Goal: Task Accomplishment & Management: Manage account settings

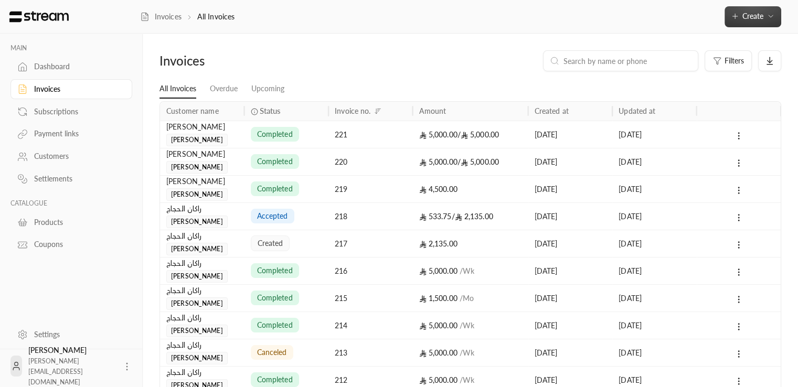
click at [759, 22] on button "Create" at bounding box center [753, 16] width 57 height 21
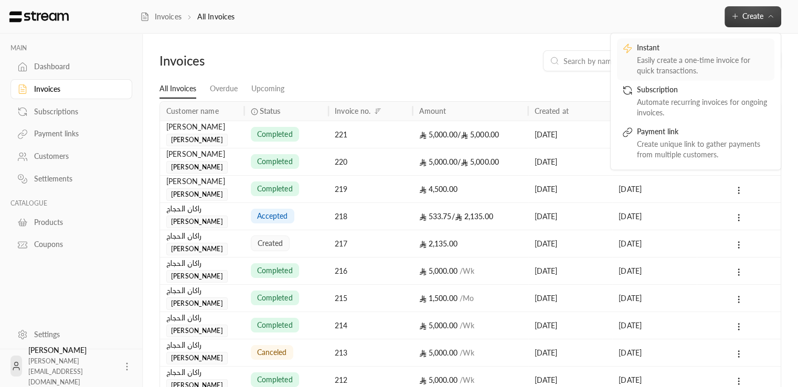
click at [701, 51] on div "Instant" at bounding box center [703, 49] width 132 height 13
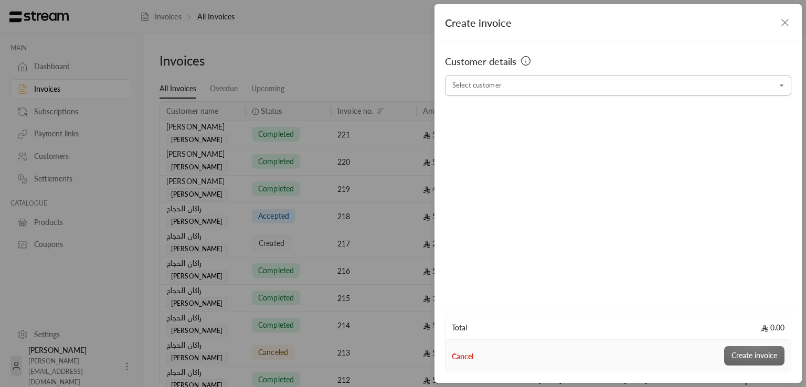
drag, startPoint x: 560, startPoint y: 97, endPoint x: 558, endPoint y: 82, distance: 14.8
click at [559, 97] on div "Customer details Select customer Select customer" at bounding box center [617, 171] width 367 height 260
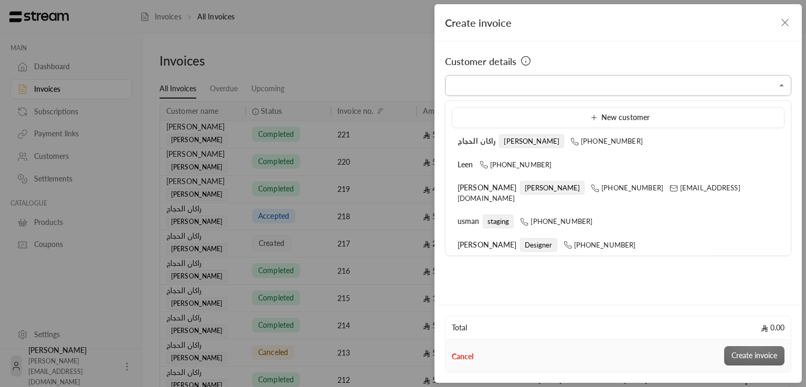
click at [558, 82] on input "Select customer" at bounding box center [618, 86] width 346 height 18
click at [520, 184] on span "[PERSON_NAME]" at bounding box center [552, 188] width 65 height 14
type input "**********"
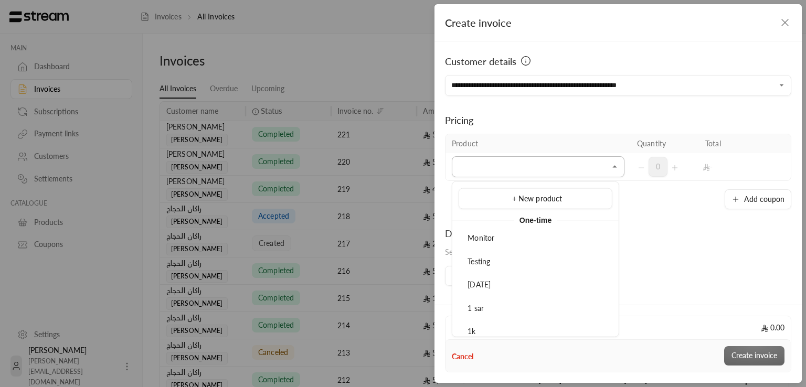
click at [511, 160] on input "Select customer" at bounding box center [538, 167] width 173 height 18
click at [521, 330] on div "Test one time" at bounding box center [535, 331] width 142 height 11
type input "***"
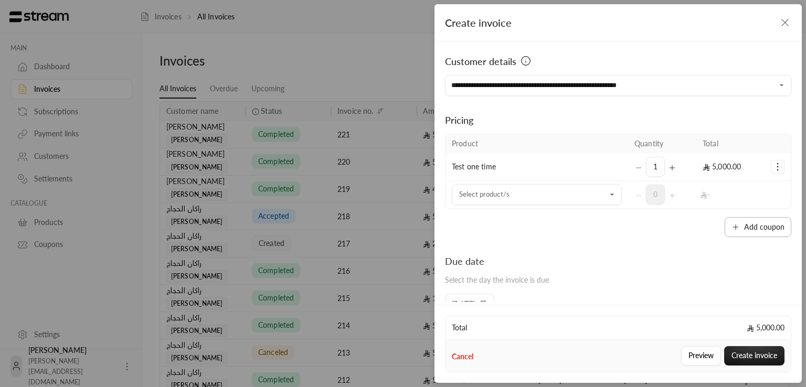
click at [756, 232] on button "Add coupon" at bounding box center [758, 227] width 67 height 20
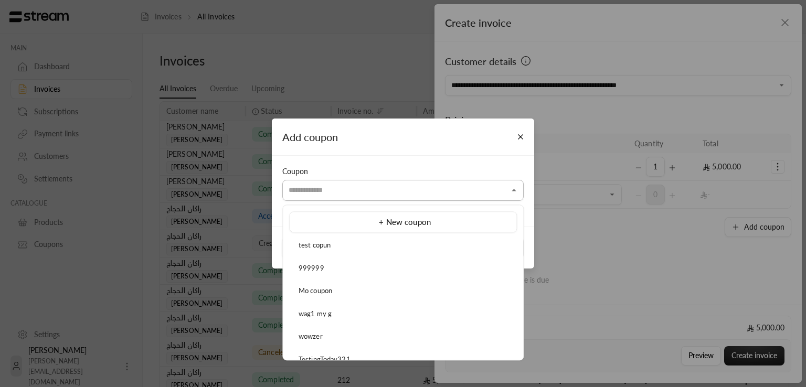
click at [379, 187] on input "Select customer" at bounding box center [402, 191] width 241 height 18
click at [363, 249] on div "test copun" at bounding box center [403, 245] width 216 height 10
type input "**********"
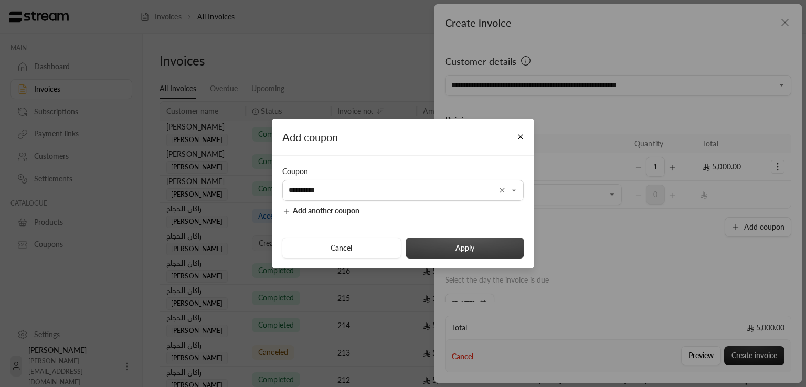
click at [454, 252] on button "Apply" at bounding box center [465, 248] width 119 height 21
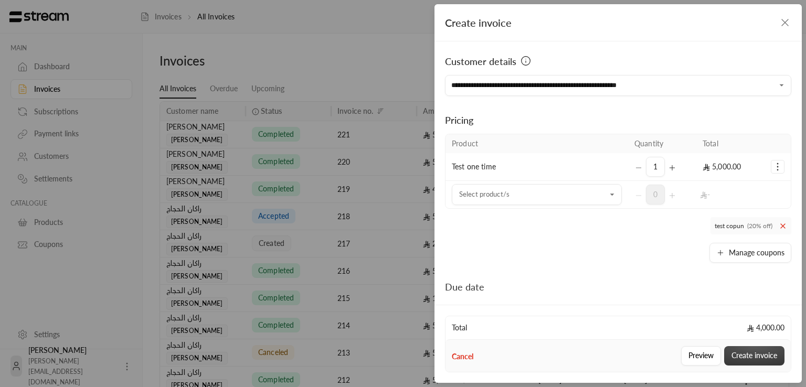
click at [743, 360] on button "Create invoice" at bounding box center [754, 355] width 60 height 19
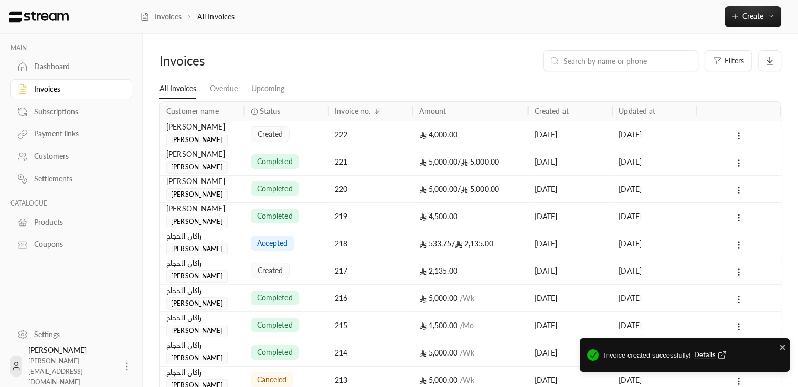
click at [237, 131] on div "[PERSON_NAME]" at bounding box center [202, 127] width 72 height 12
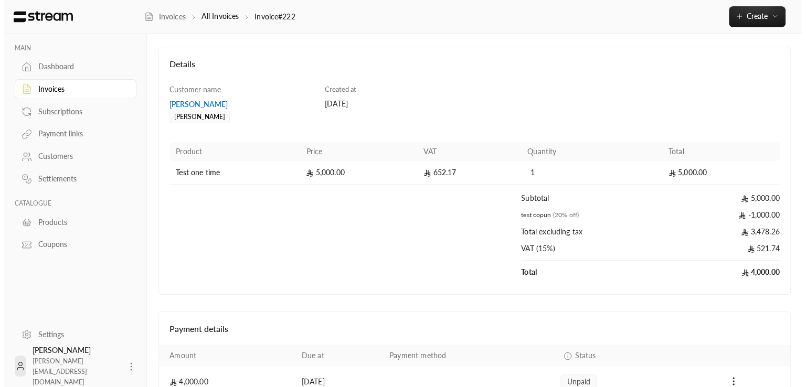
scroll to position [104, 0]
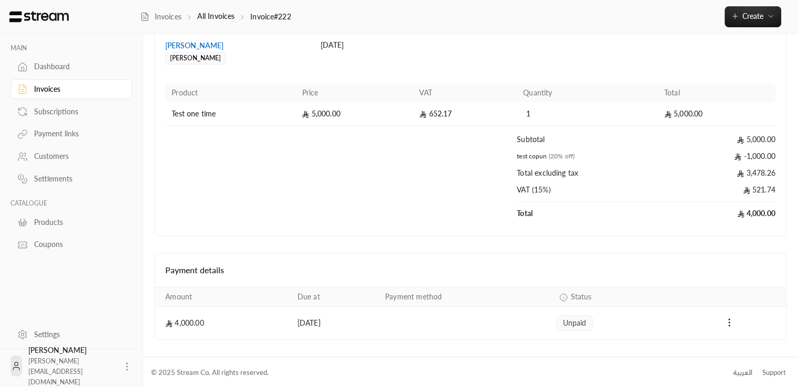
click at [735, 323] on div "Payments" at bounding box center [728, 323] width 101 height 13
click at [731, 324] on icon "Payments" at bounding box center [729, 322] width 10 height 10
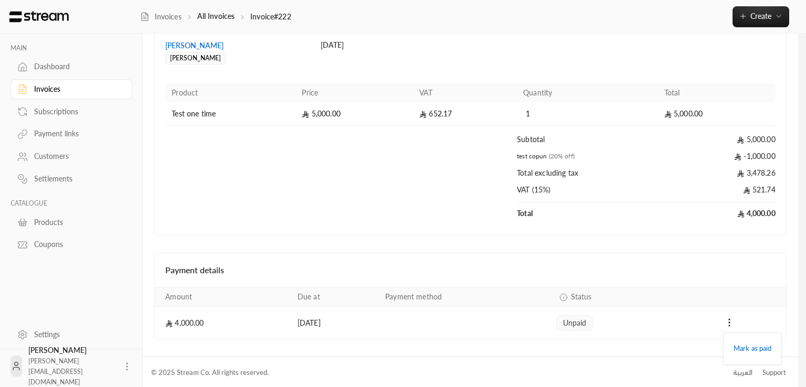
click at [732, 288] on div at bounding box center [403, 193] width 806 height 387
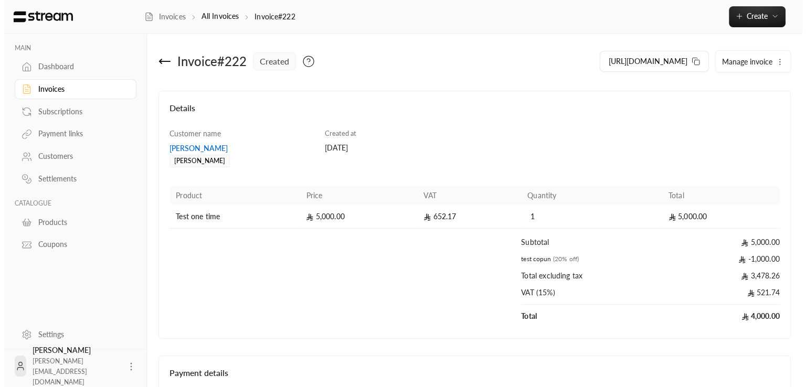
scroll to position [0, 0]
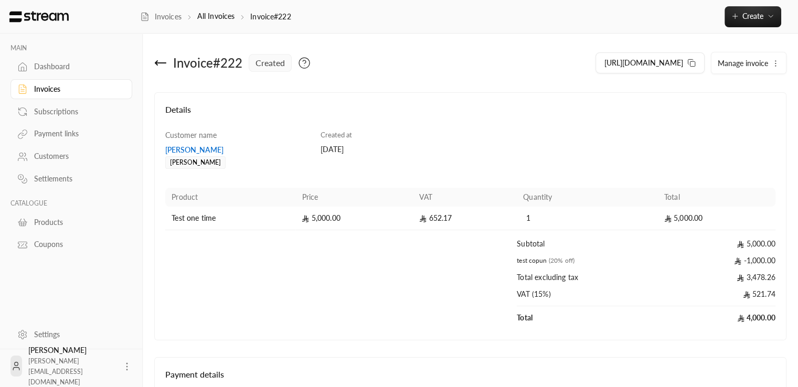
click at [779, 60] on icon "button" at bounding box center [775, 63] width 8 height 8
click at [749, 112] on link "Cancel" at bounding box center [750, 112] width 65 height 19
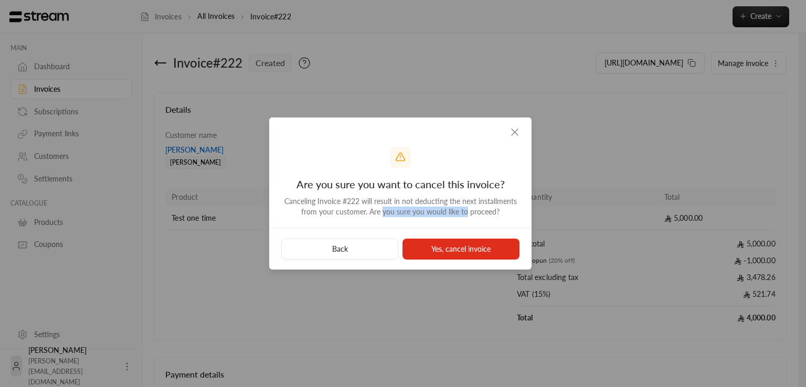
drag, startPoint x: 382, startPoint y: 215, endPoint x: 466, endPoint y: 217, distance: 84.0
click at [466, 217] on div "Canceling Invoice # 222 will result in not deducting the next installments from…" at bounding box center [400, 206] width 241 height 21
click at [467, 247] on button "Yes, cancel invoice" at bounding box center [460, 249] width 117 height 21
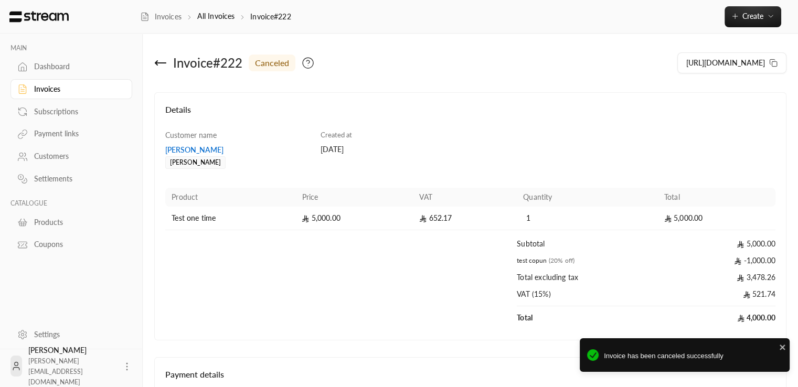
click at [51, 91] on div "Invoices" at bounding box center [76, 89] width 85 height 10
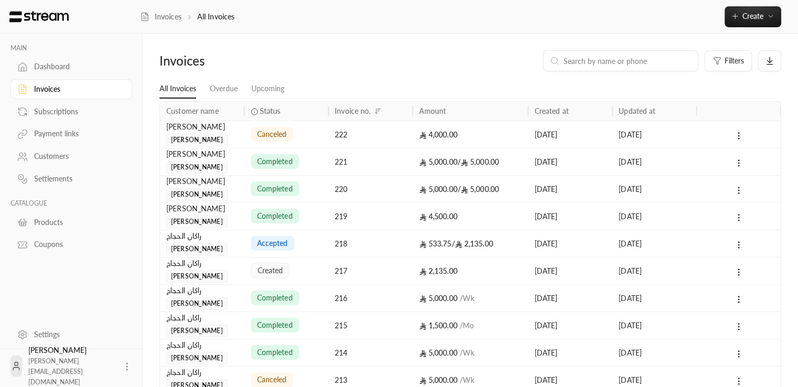
click at [730, 131] on div at bounding box center [739, 134] width 72 height 27
click at [736, 137] on icon at bounding box center [738, 135] width 9 height 9
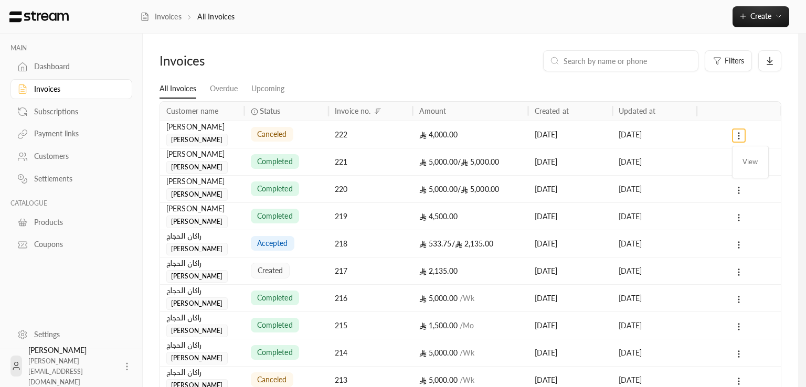
click at [348, 55] on div at bounding box center [403, 193] width 806 height 387
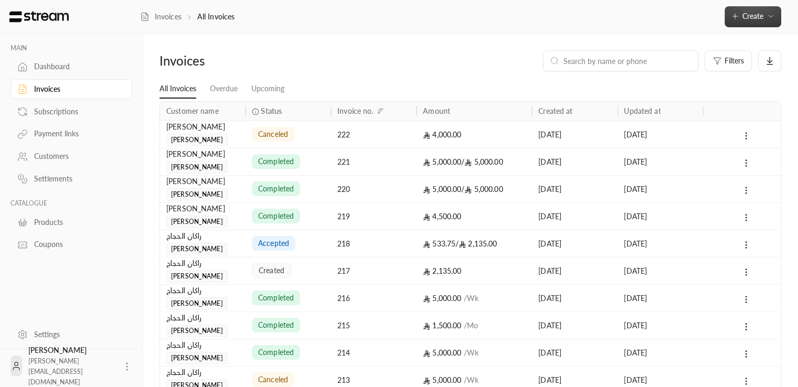
click at [765, 23] on button "Create" at bounding box center [753, 16] width 57 height 21
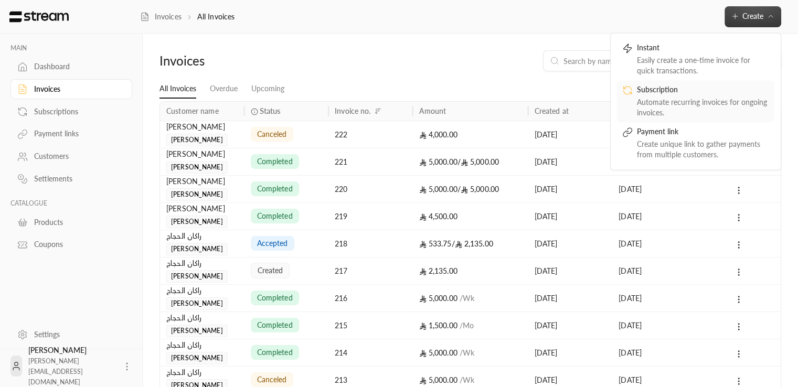
click at [721, 100] on div "Automate recurring invoices for ongoing invoices." at bounding box center [703, 107] width 132 height 21
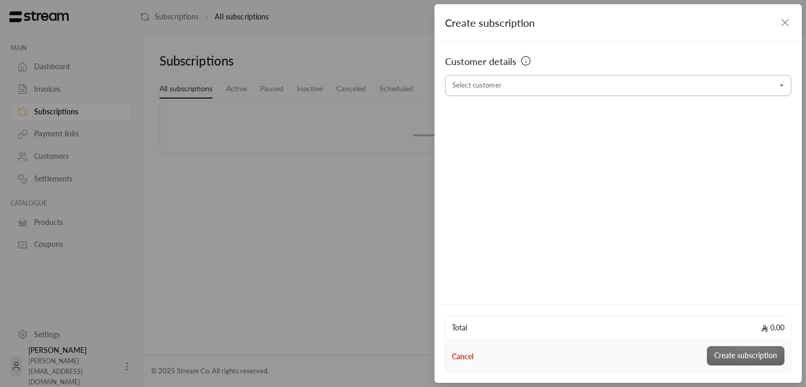
click at [506, 81] on input "Select customer" at bounding box center [618, 86] width 346 height 18
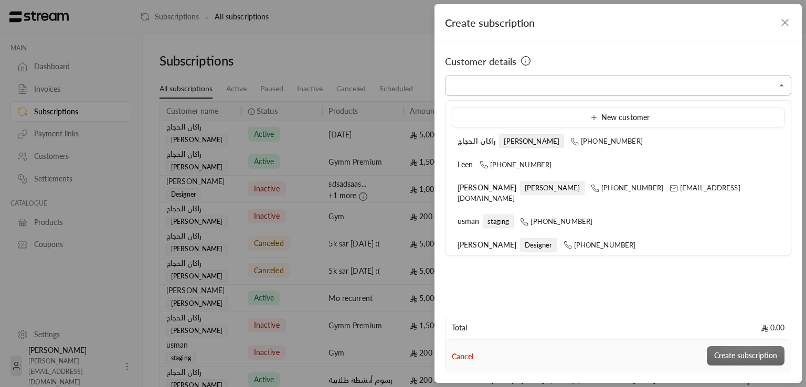
type input "**********"
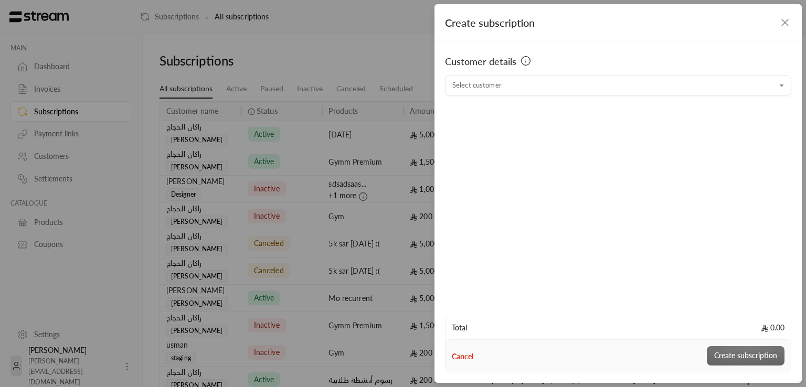
click at [568, 162] on div "Customer details Select customer Select customer" at bounding box center [617, 171] width 367 height 260
click at [539, 70] on div "Customer details" at bounding box center [618, 64] width 346 height 21
click at [552, 101] on div "Customer details Select customer Select customer" at bounding box center [617, 171] width 367 height 260
click at [552, 89] on input "Select customer" at bounding box center [618, 86] width 346 height 18
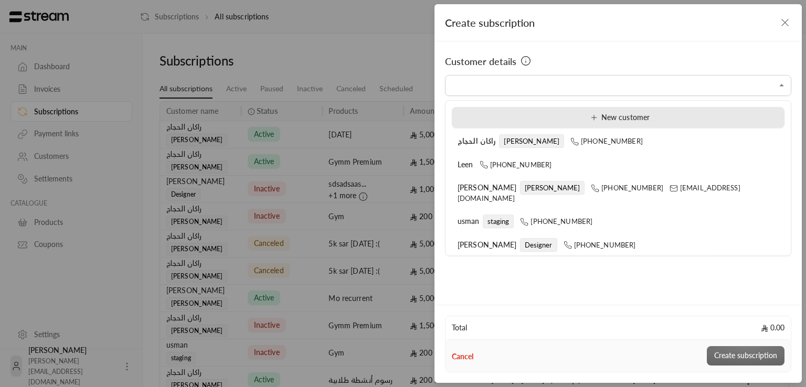
type input "**********"
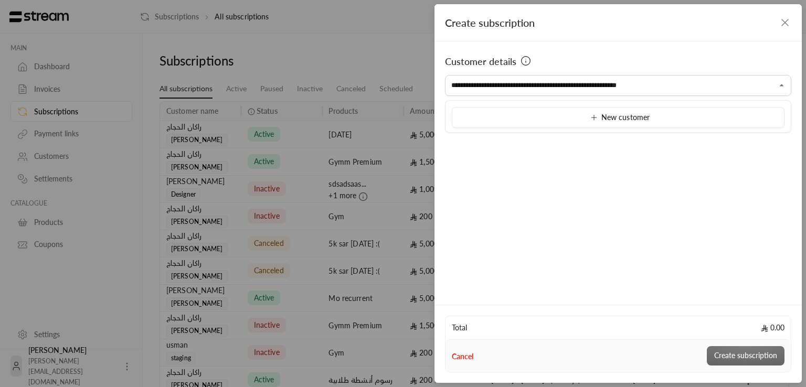
drag, startPoint x: 684, startPoint y: 86, endPoint x: 376, endPoint y: 98, distance: 308.8
click at [376, 98] on div "**********" at bounding box center [403, 193] width 806 height 387
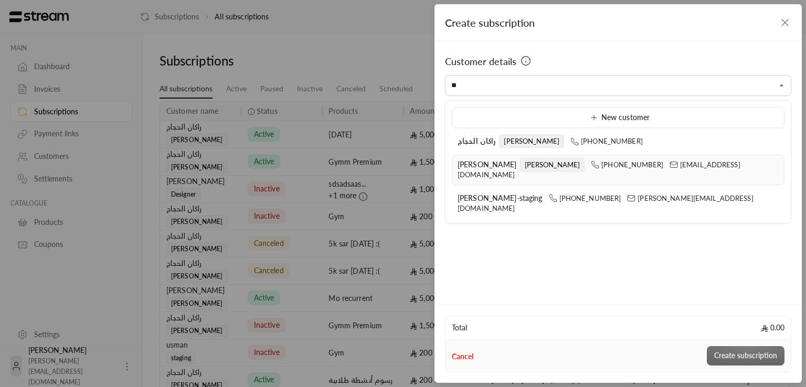
click at [484, 168] on span "[PERSON_NAME]" at bounding box center [487, 164] width 59 height 9
type input "**********"
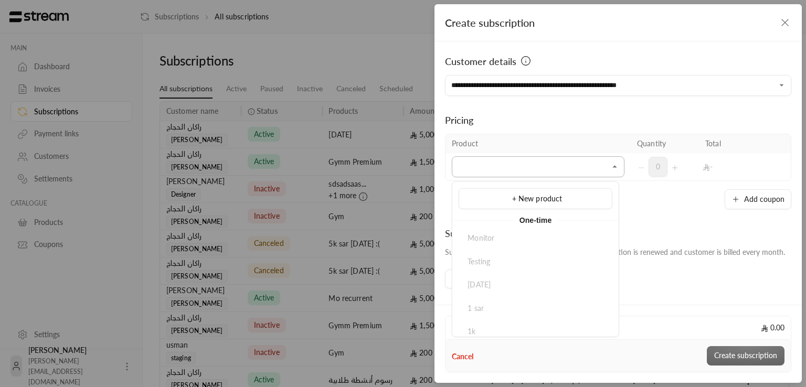
click at [582, 172] on input "Select customer" at bounding box center [538, 167] width 173 height 18
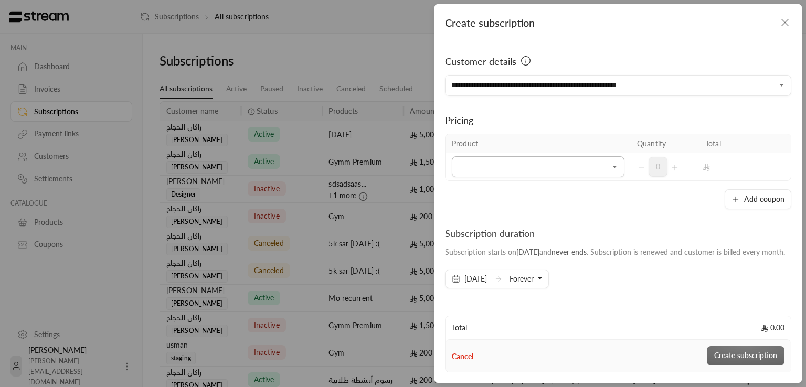
click at [609, 162] on div "Selected Products" at bounding box center [615, 167] width 12 height 13
click at [610, 163] on icon "Open" at bounding box center [615, 167] width 10 height 10
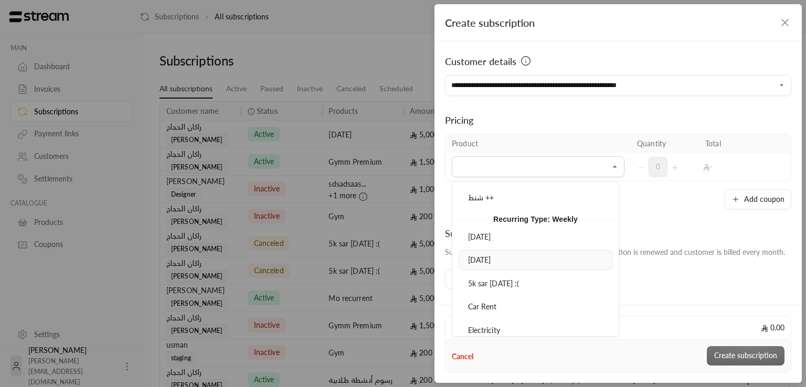
scroll to position [2364, 0]
click at [490, 278] on span "5k sar [DATE] :(" at bounding box center [493, 282] width 51 height 9
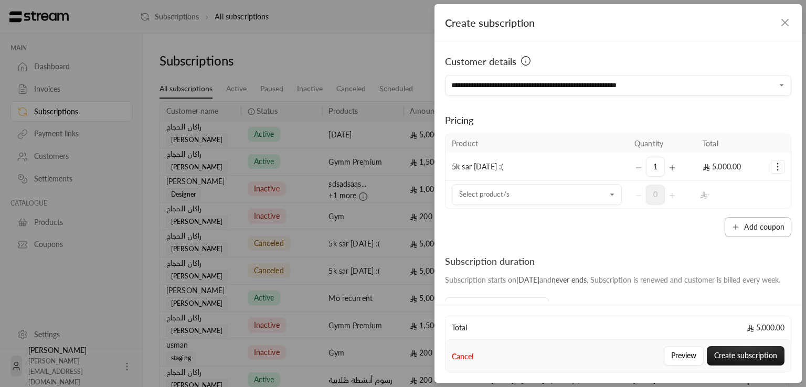
click at [736, 226] on button "Add coupon" at bounding box center [758, 227] width 67 height 20
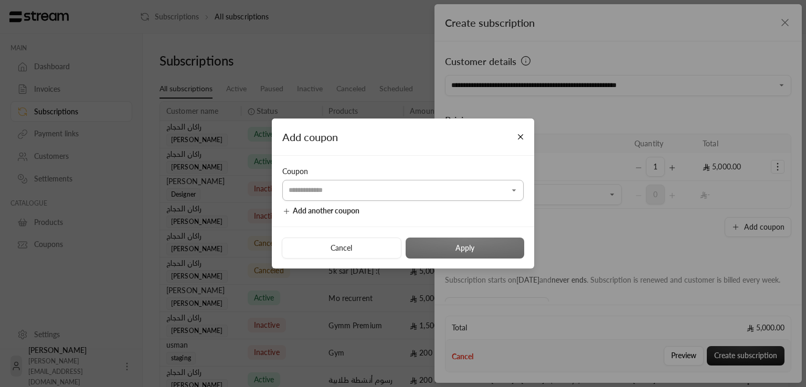
click at [401, 198] on input "Select customer" at bounding box center [402, 191] width 241 height 18
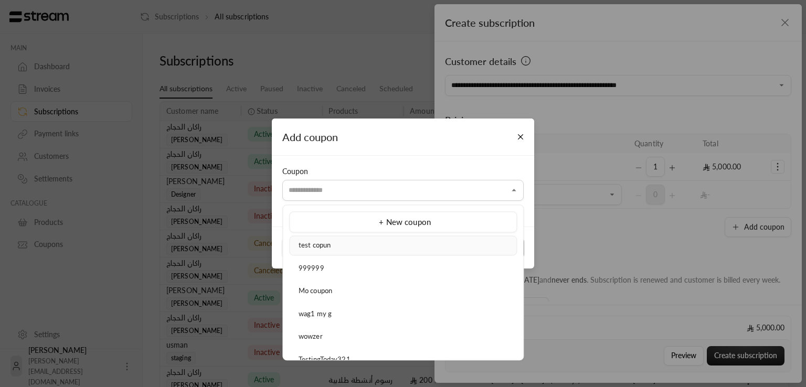
click at [383, 239] on li "test copun" at bounding box center [403, 246] width 228 height 20
type input "**********"
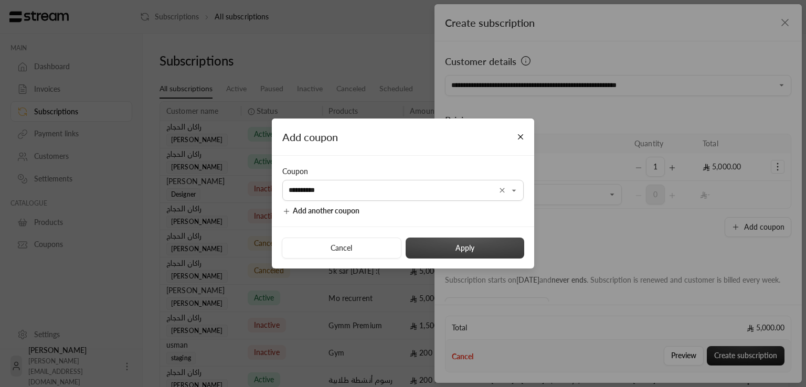
click at [436, 253] on button "Apply" at bounding box center [465, 248] width 119 height 21
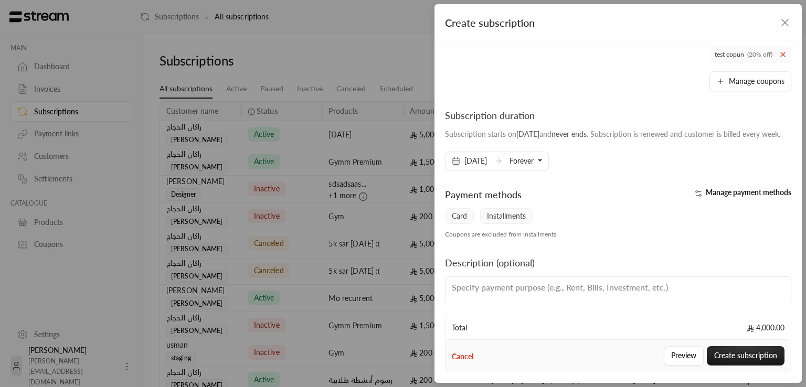
scroll to position [172, 0]
click at [534, 165] on span "Forever" at bounding box center [521, 160] width 24 height 9
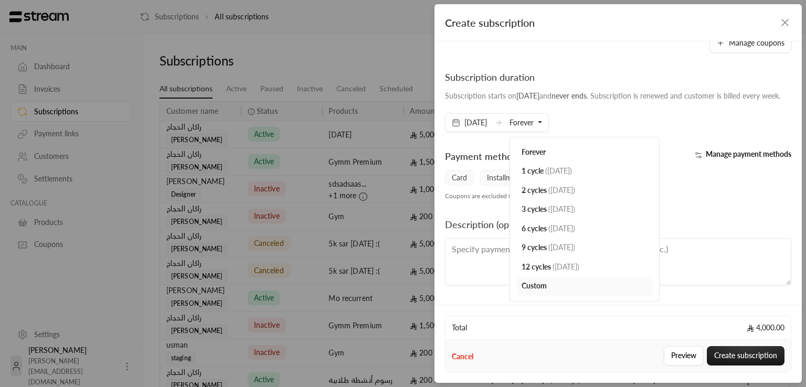
click at [579, 283] on div "Custom" at bounding box center [585, 286] width 126 height 11
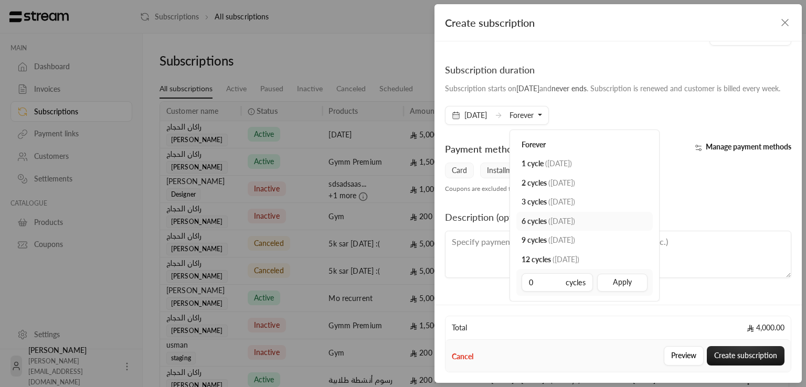
scroll to position [226, 0]
click at [625, 116] on div "Subscription duration Subscription starts on [DATE] and never ends . Subscripti…" at bounding box center [618, 93] width 357 height 62
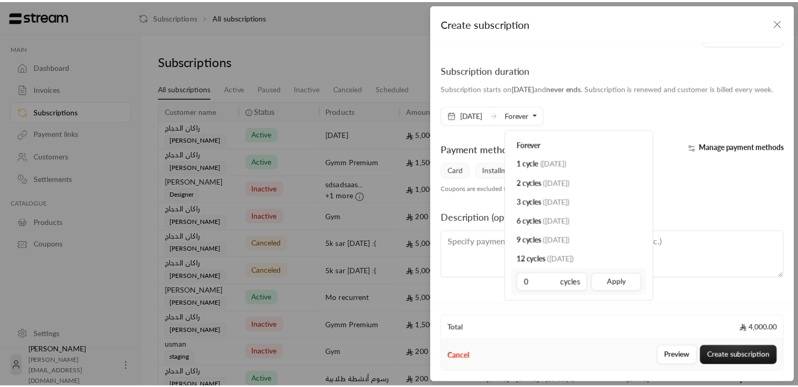
scroll to position [215, 0]
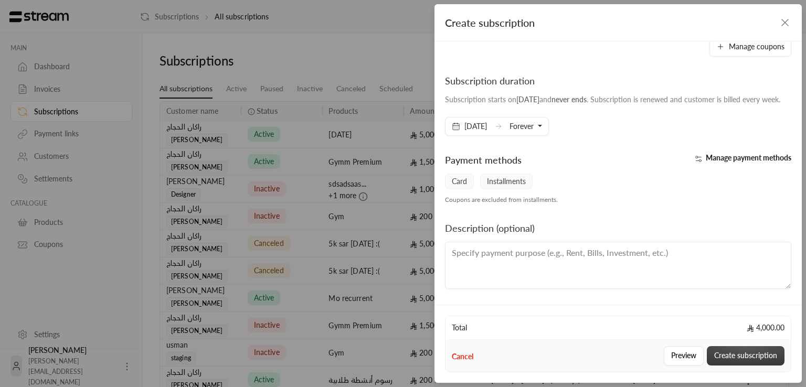
click at [749, 352] on button "Create subscription" at bounding box center [746, 355] width 78 height 19
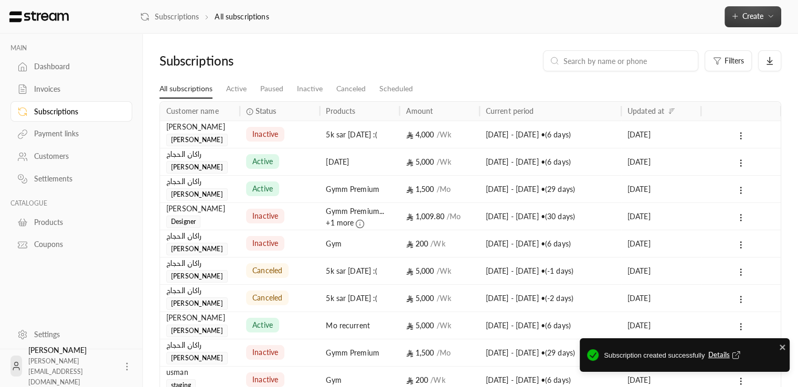
drag, startPoint x: 749, startPoint y: 352, endPoint x: 777, endPoint y: 172, distance: 182.0
click at [715, 355] on span "Details" at bounding box center [725, 355] width 35 height 10
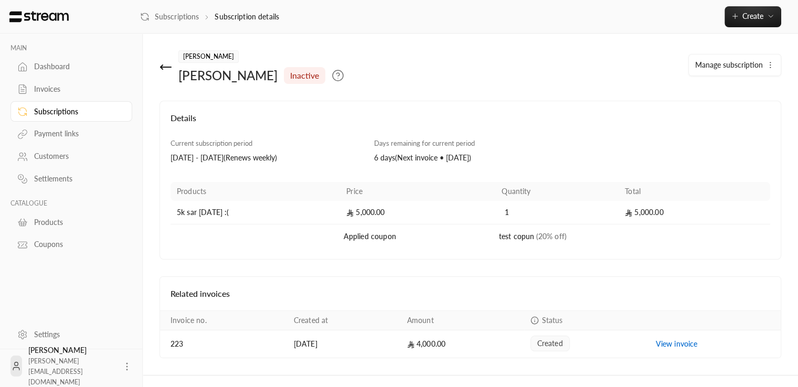
click at [71, 103] on link "Subscriptions" at bounding box center [71, 111] width 122 height 20
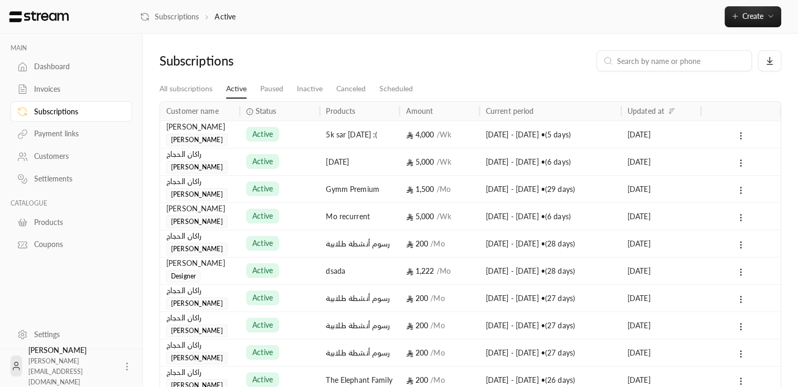
click at [225, 140] on div "[PERSON_NAME] [PERSON_NAME]" at bounding box center [199, 133] width 67 height 25
